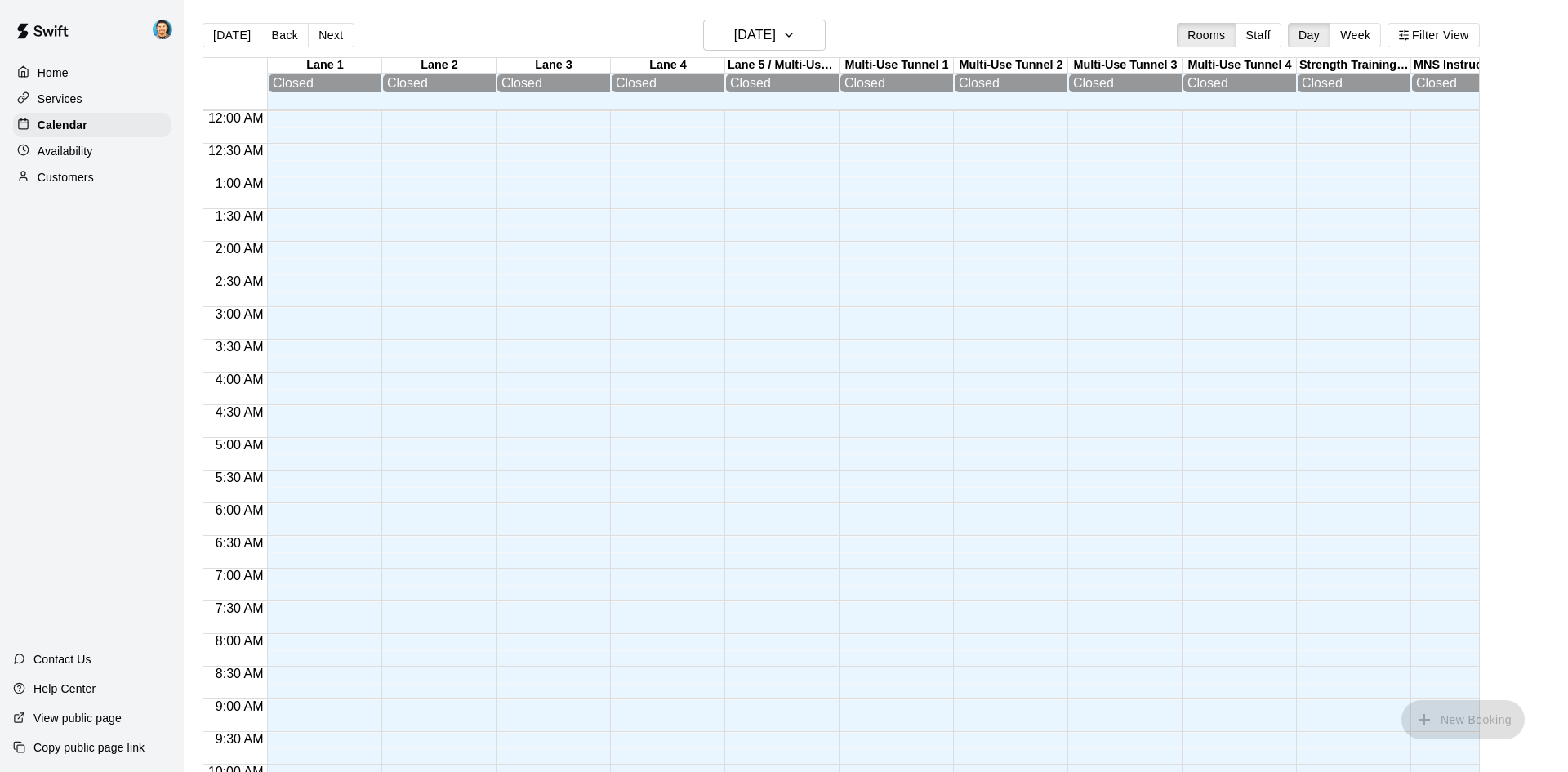
scroll to position [837, 0]
click at [74, 157] on p "Availability" at bounding box center [66, 151] width 56 height 17
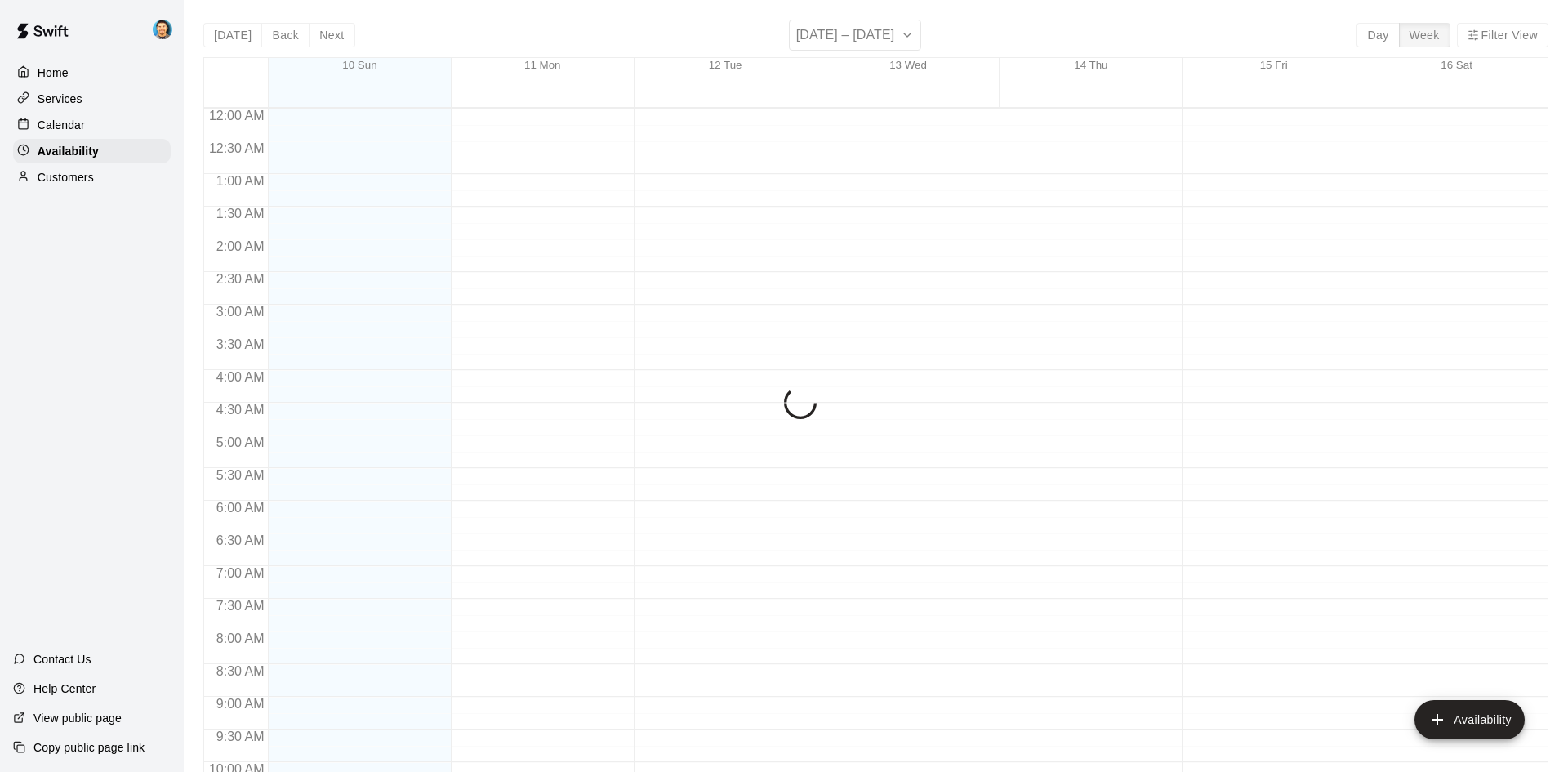
scroll to position [886, 0]
click at [79, 129] on p "Calendar" at bounding box center [61, 125] width 47 height 17
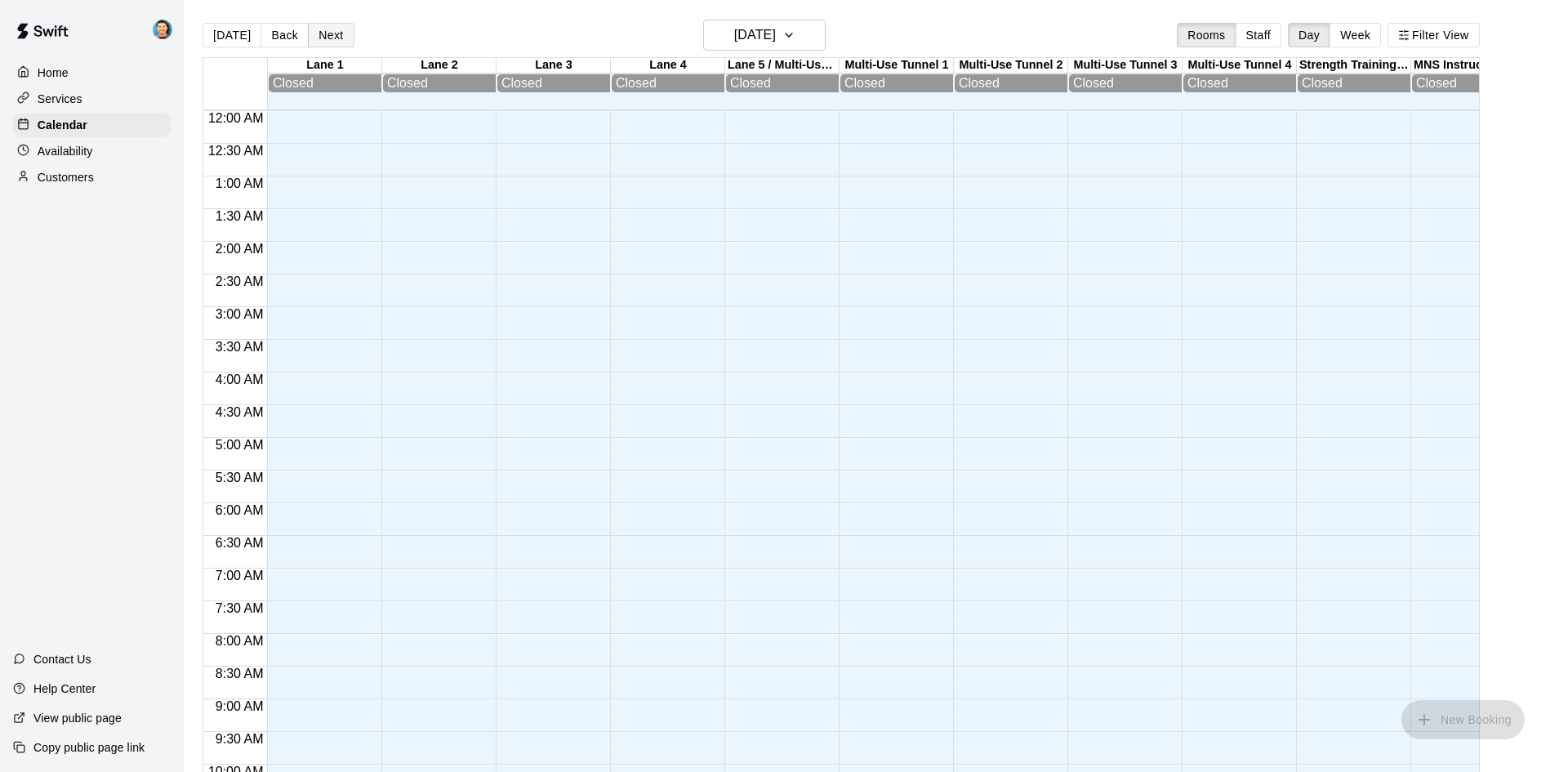
scroll to position [837, 0]
click at [336, 34] on button "Next" at bounding box center [330, 35] width 45 height 24
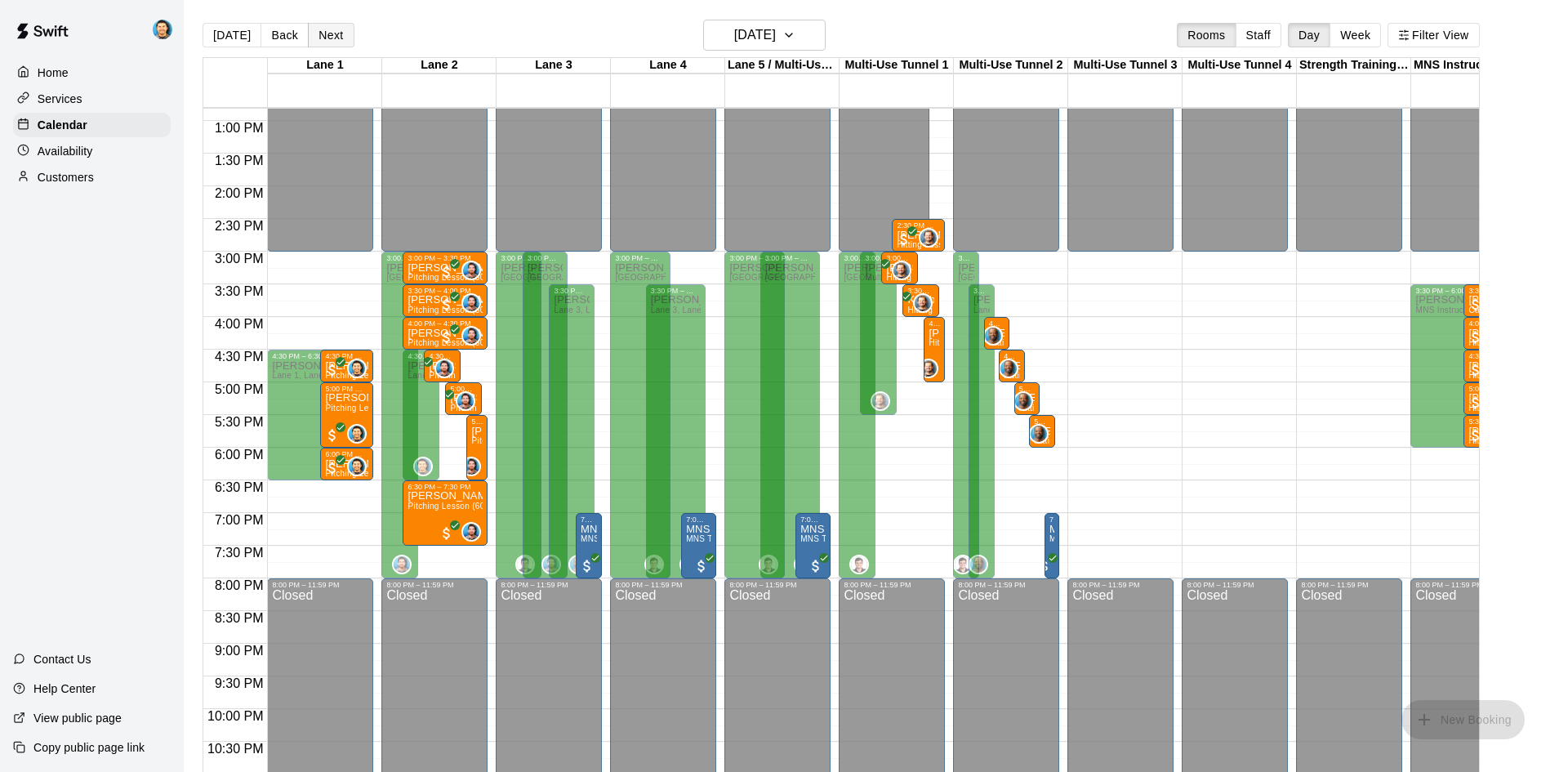
click at [324, 35] on button "Next" at bounding box center [330, 35] width 45 height 24
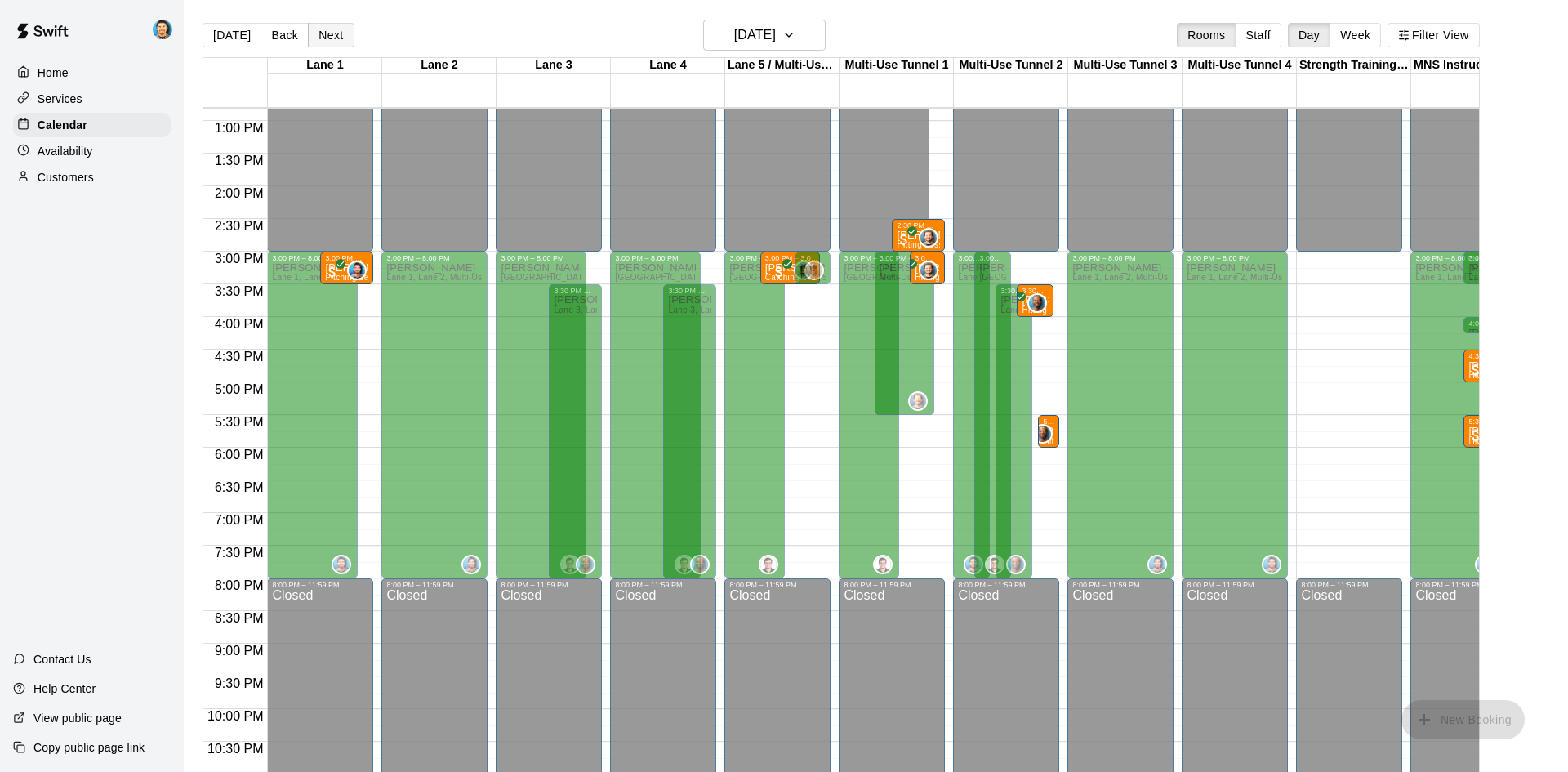
click at [316, 28] on button "Next" at bounding box center [330, 35] width 45 height 24
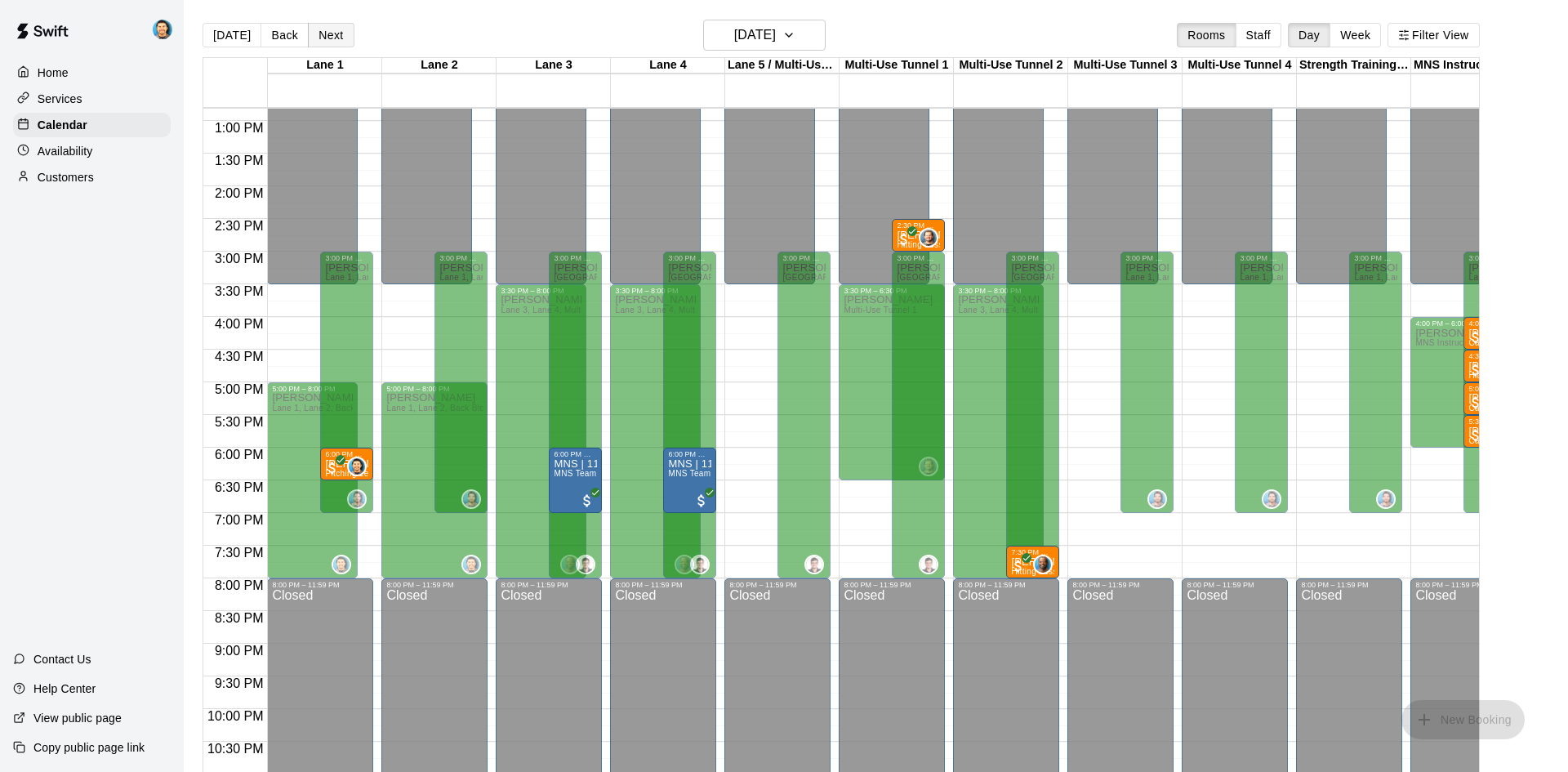
click at [326, 26] on button "Next" at bounding box center [330, 35] width 45 height 24
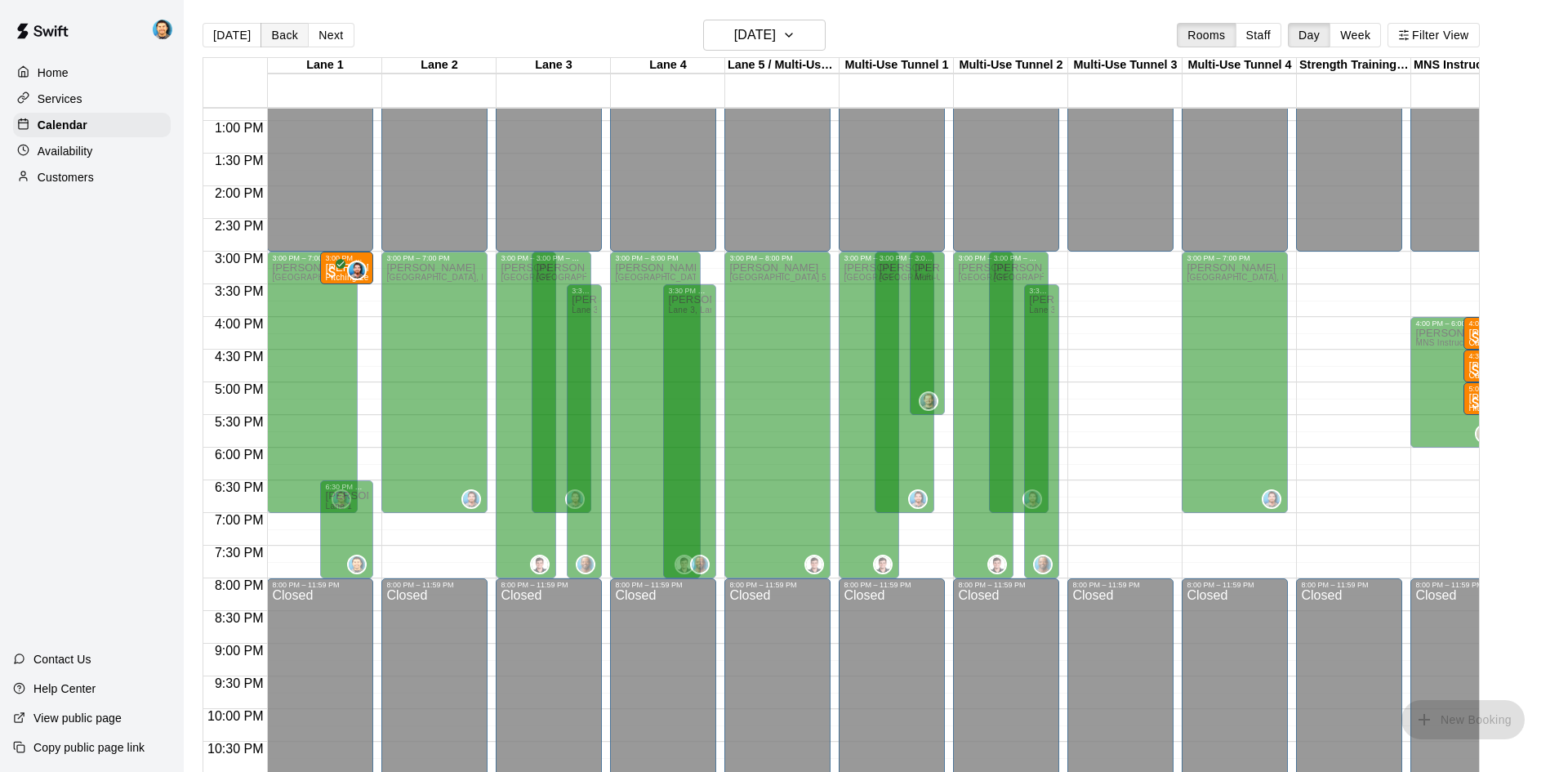
click at [285, 34] on button "Back" at bounding box center [285, 35] width 48 height 24
